Goal: Transaction & Acquisition: Book appointment/travel/reservation

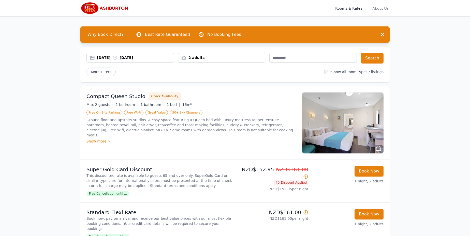
click at [226, 57] on div "2 adults" at bounding box center [221, 57] width 87 height 5
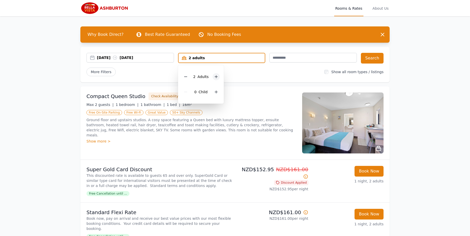
click at [214, 77] on icon at bounding box center [216, 77] width 4 height 4
click at [374, 56] on button "Search" at bounding box center [372, 58] width 23 height 11
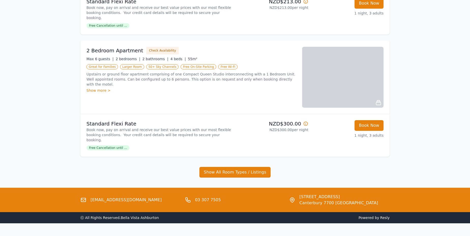
scroll to position [346, 0]
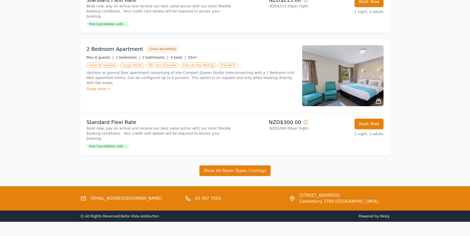
click at [347, 80] on img at bounding box center [342, 75] width 81 height 61
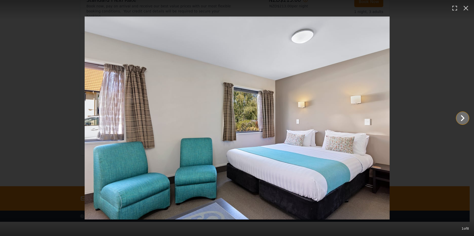
click at [462, 115] on icon "Show slide 2 of 8" at bounding box center [463, 118] width 4 height 6
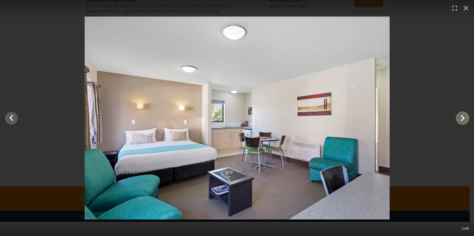
click at [462, 115] on icon "Show slide 3 of 8" at bounding box center [463, 118] width 4 height 6
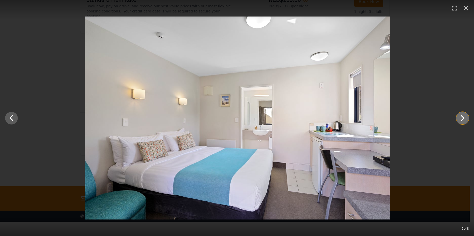
click at [462, 115] on icon "Show slide 4 of 8" at bounding box center [463, 118] width 4 height 6
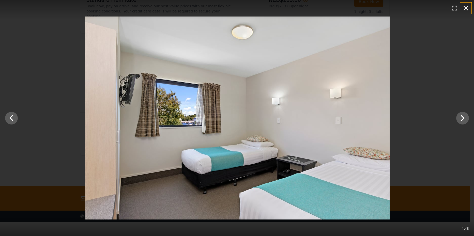
click at [465, 8] on icon "button" at bounding box center [466, 8] width 8 height 8
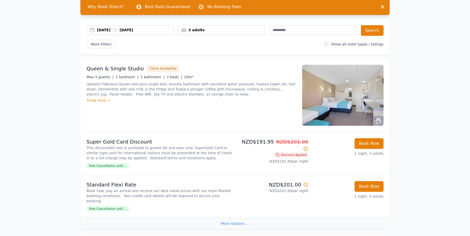
scroll to position [27, 0]
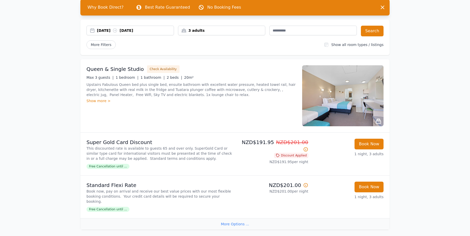
click at [215, 30] on div "3 adults" at bounding box center [221, 30] width 87 height 5
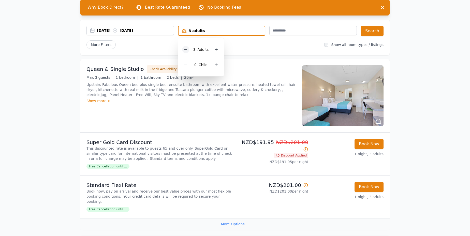
click at [187, 48] on icon at bounding box center [186, 50] width 4 height 4
click at [375, 30] on button "Search" at bounding box center [372, 31] width 23 height 11
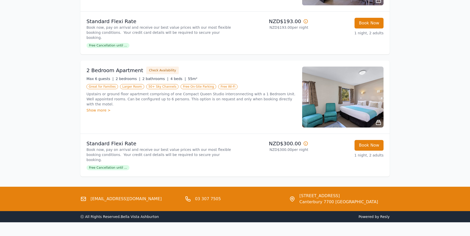
scroll to position [899, 0]
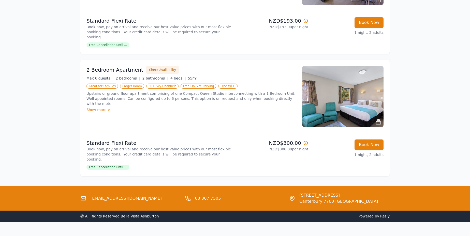
click at [93, 103] on div "2 Bedroom Apartment Check Availability Max 6 guests | 2 bedrooms | 2 bathrooms …" at bounding box center [191, 96] width 210 height 61
click at [95, 107] on div "Show more >" at bounding box center [191, 109] width 210 height 5
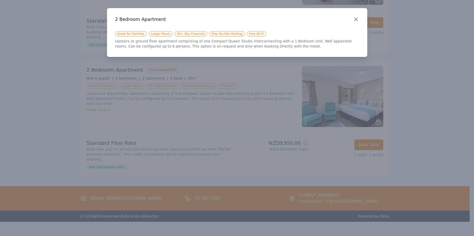
click at [358, 19] on icon "button" at bounding box center [356, 19] width 6 height 6
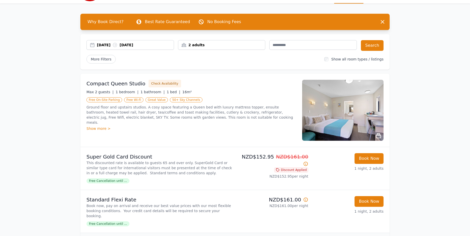
scroll to position [13, 0]
click at [197, 45] on div "2 adults" at bounding box center [221, 44] width 87 height 5
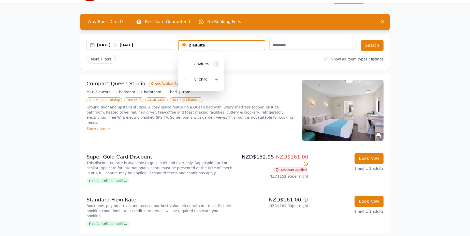
click at [215, 63] on icon at bounding box center [216, 64] width 4 height 4
click at [215, 65] on icon at bounding box center [216, 64] width 4 height 4
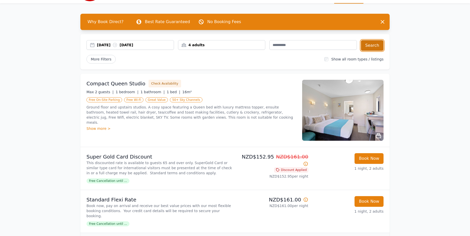
click at [372, 47] on button "Search" at bounding box center [372, 45] width 23 height 11
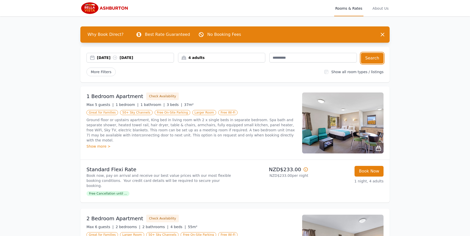
click at [201, 59] on div "4 adults" at bounding box center [221, 57] width 87 height 5
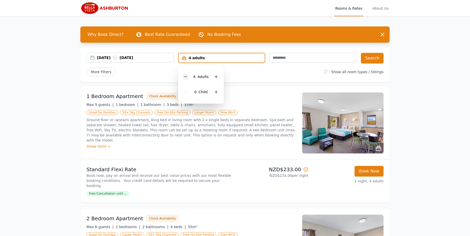
click at [185, 78] on icon at bounding box center [186, 77] width 4 height 4
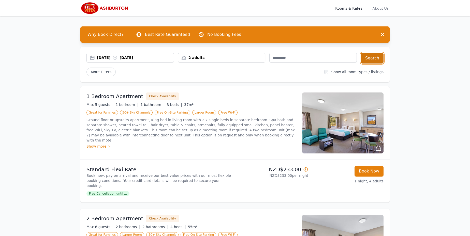
click at [370, 57] on button "Search" at bounding box center [372, 58] width 23 height 11
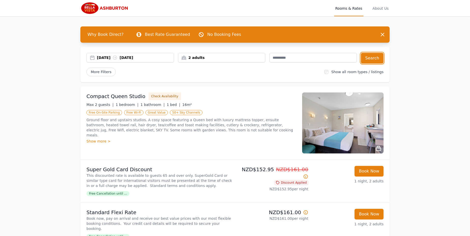
click at [200, 59] on div "2 adults" at bounding box center [221, 57] width 87 height 5
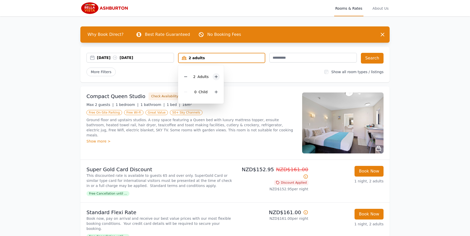
click at [216, 77] on icon at bounding box center [216, 77] width 3 height 3
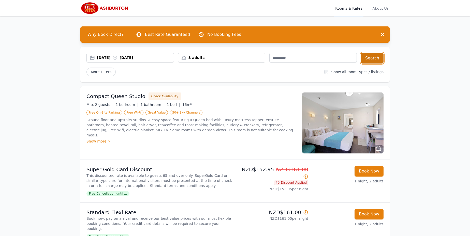
click at [371, 58] on button "Search" at bounding box center [372, 58] width 23 height 11
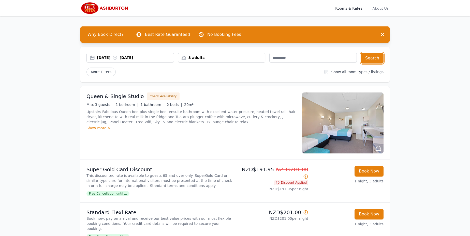
click at [195, 59] on div "3 adults" at bounding box center [221, 57] width 87 height 5
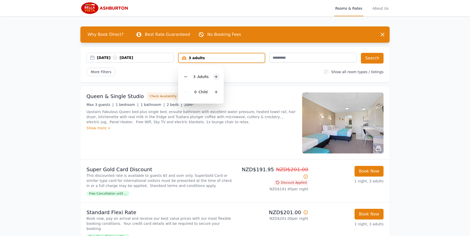
click at [216, 77] on icon at bounding box center [216, 77] width 3 height 3
click at [378, 58] on button "Search" at bounding box center [372, 58] width 23 height 11
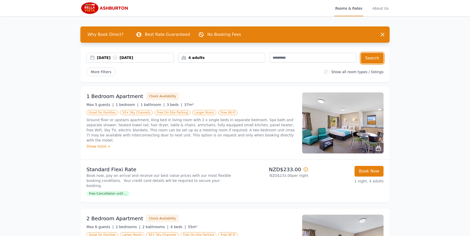
click at [211, 60] on div "4 adults" at bounding box center [222, 58] width 88 height 10
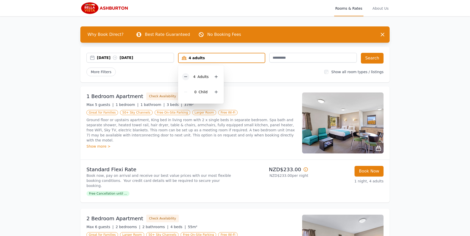
click at [185, 78] on icon at bounding box center [186, 77] width 4 height 4
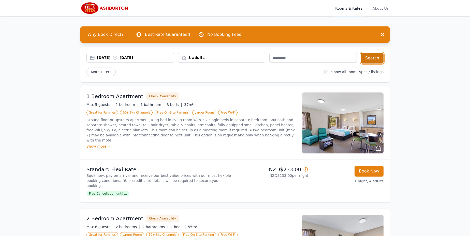
click at [378, 59] on button "Search" at bounding box center [372, 58] width 23 height 11
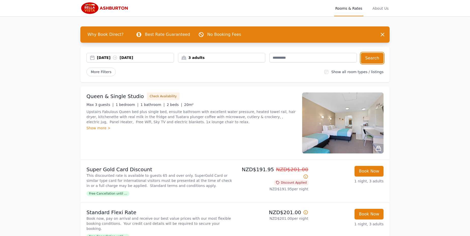
click at [190, 56] on div "3 adults" at bounding box center [221, 57] width 87 height 5
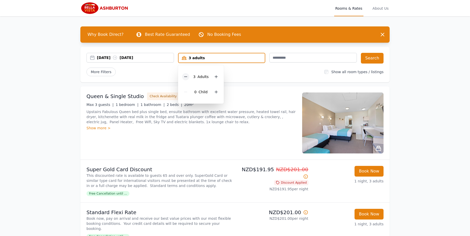
click at [186, 76] on icon at bounding box center [186, 77] width 4 height 4
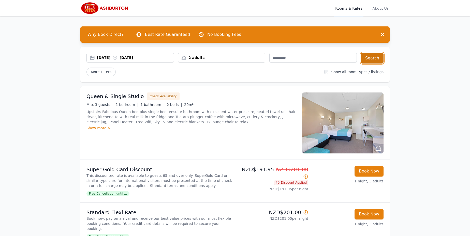
click at [374, 60] on button "Search" at bounding box center [372, 58] width 23 height 11
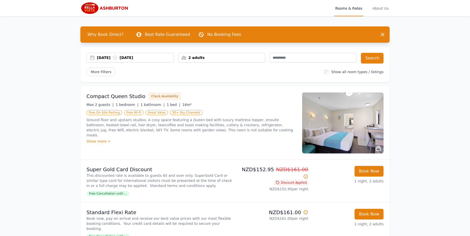
click at [200, 56] on div "2 adults" at bounding box center [221, 57] width 87 height 5
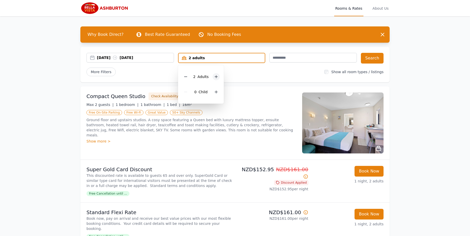
click at [218, 78] on div at bounding box center [216, 76] width 7 height 7
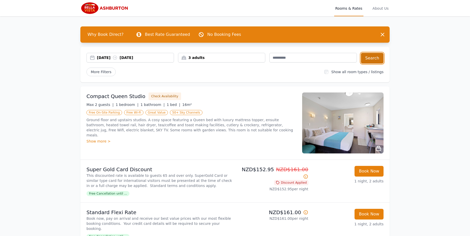
click at [373, 60] on button "Search" at bounding box center [372, 58] width 23 height 11
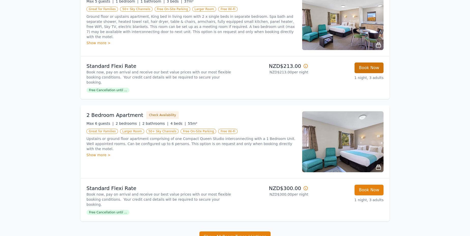
scroll to position [283, 0]
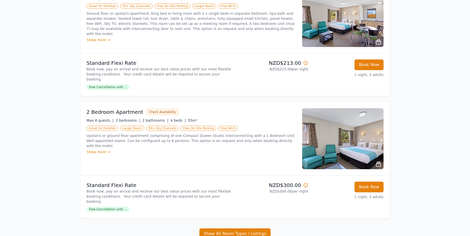
click at [101, 150] on div "Show more >" at bounding box center [191, 152] width 210 height 5
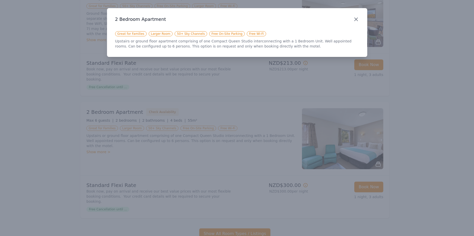
click at [355, 18] on icon "button" at bounding box center [356, 19] width 3 height 3
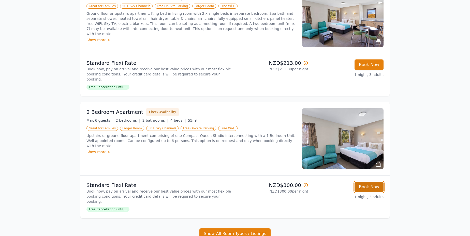
click at [365, 182] on button "Book Now" at bounding box center [369, 187] width 29 height 11
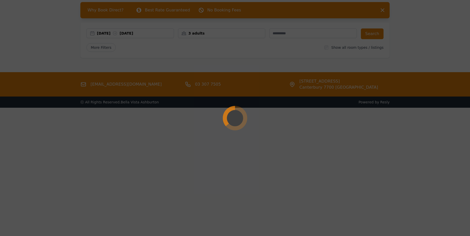
scroll to position [24, 0]
select select "**"
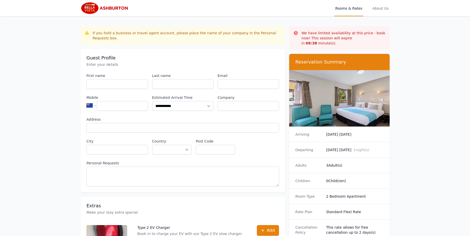
click at [357, 112] on img at bounding box center [339, 98] width 100 height 56
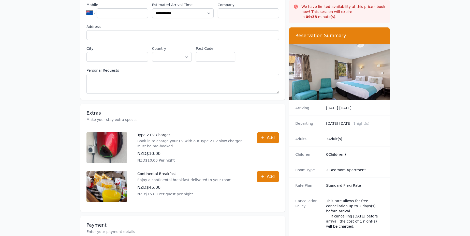
scroll to position [106, 0]
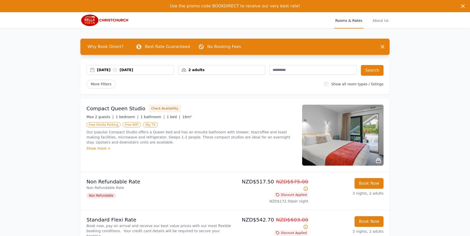
click at [197, 71] on div "2 adults" at bounding box center [221, 69] width 87 height 5
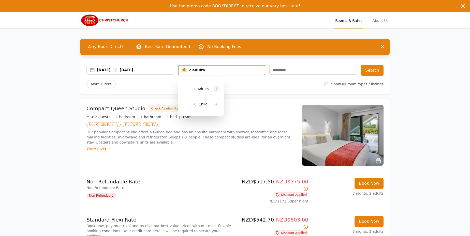
click at [216, 88] on icon at bounding box center [216, 89] width 4 height 4
click at [371, 71] on button "Search" at bounding box center [372, 70] width 23 height 11
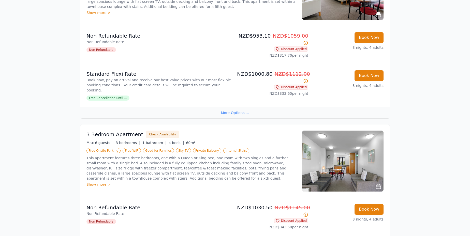
scroll to position [177, 0]
